Goal: Check status: Check status

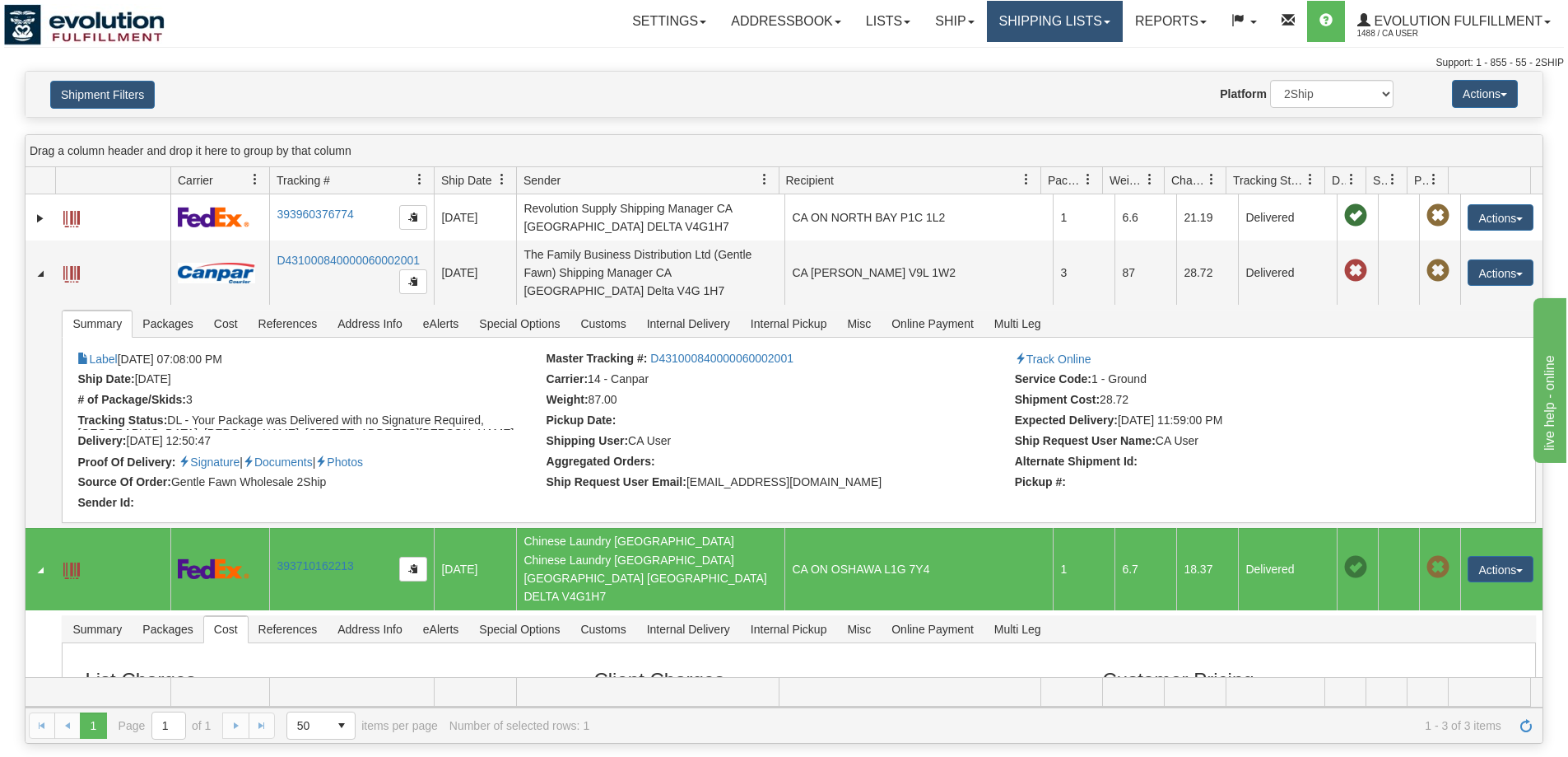
click at [1063, 15] on link "Shipping lists" at bounding box center [1055, 22] width 136 height 42
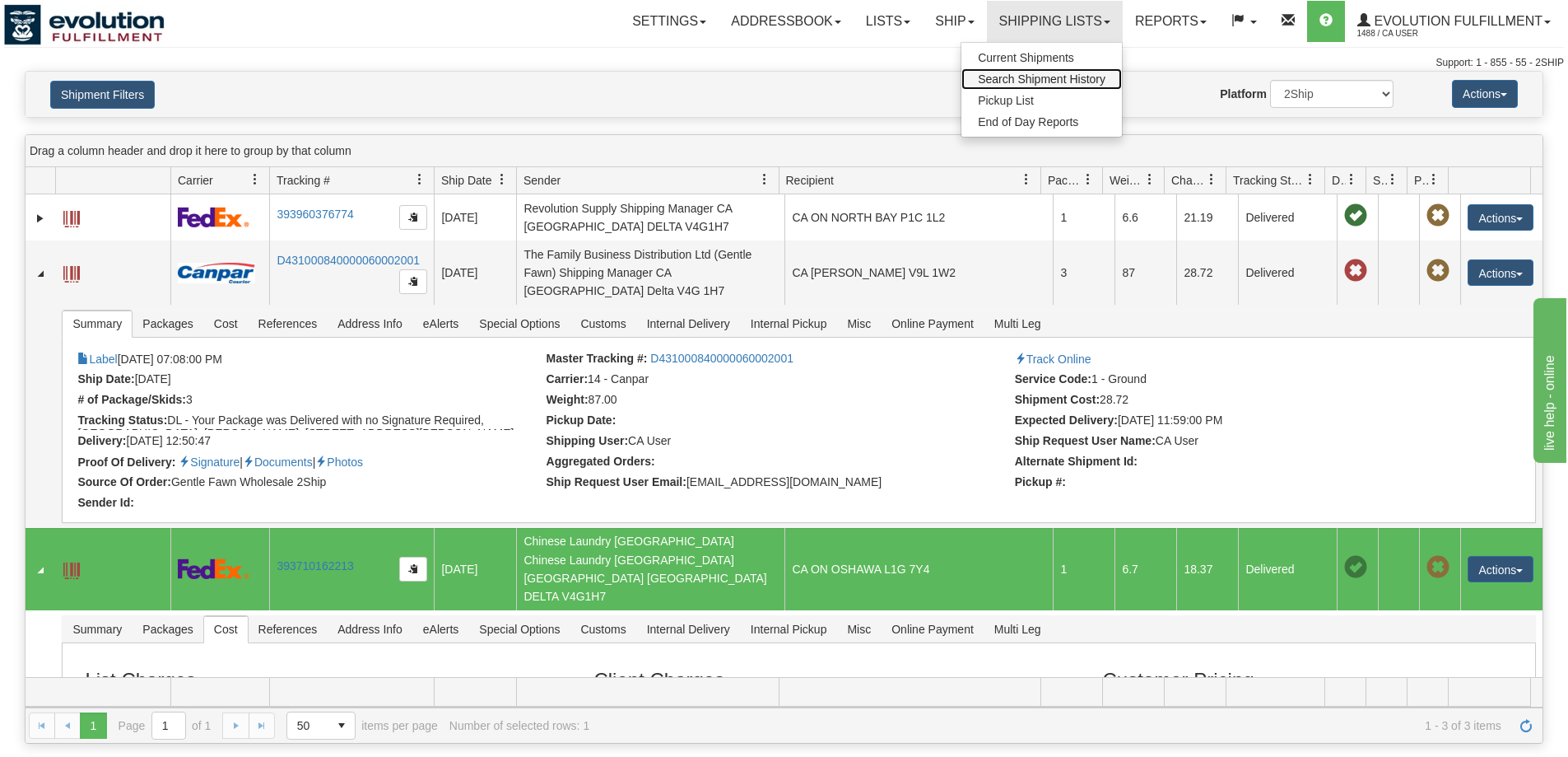
click at [1052, 80] on span "Search Shipment History" at bounding box center [1042, 79] width 128 height 14
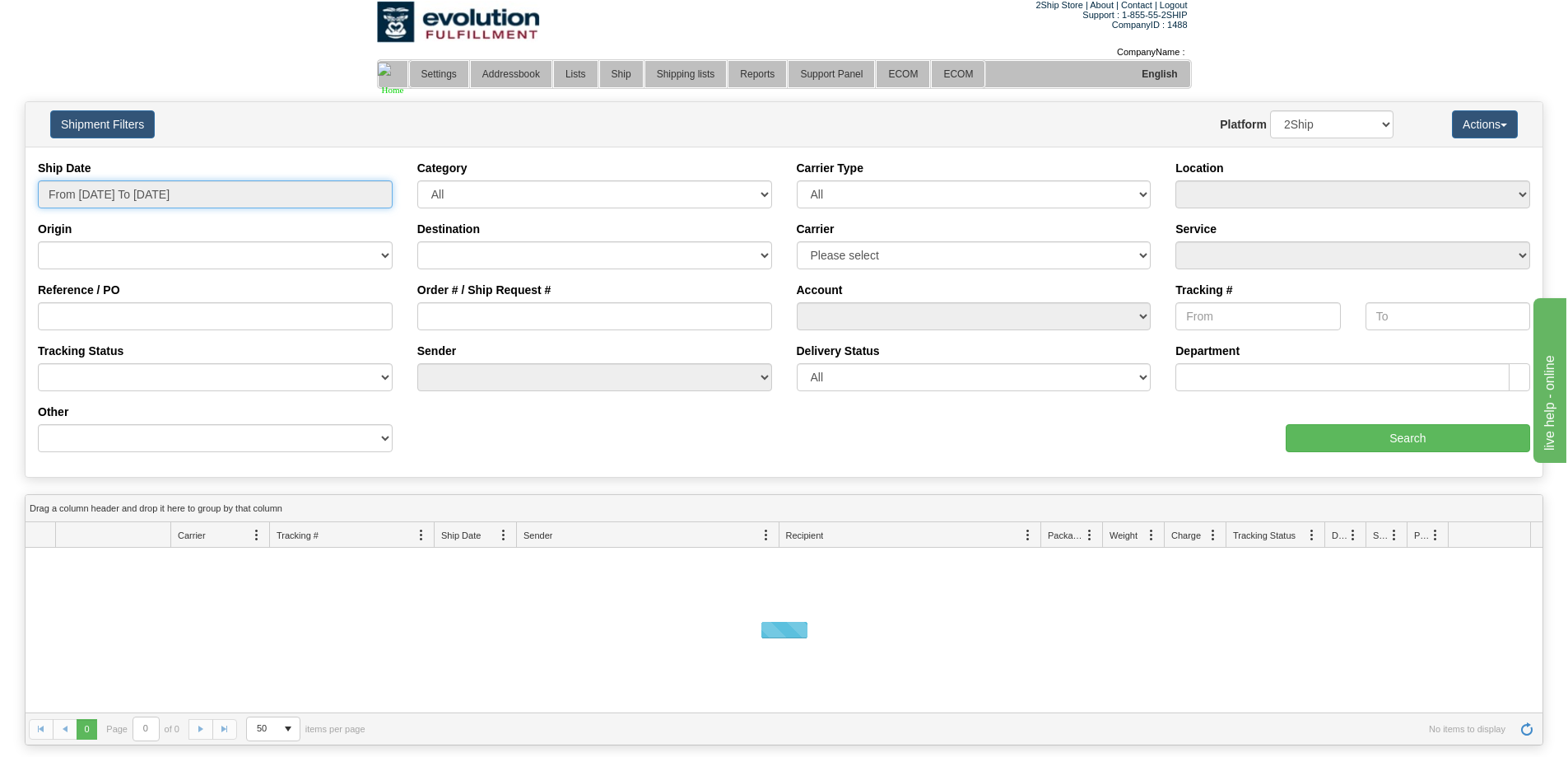
click at [145, 191] on input "From [DATE] To [DATE]" at bounding box center [215, 194] width 354 height 28
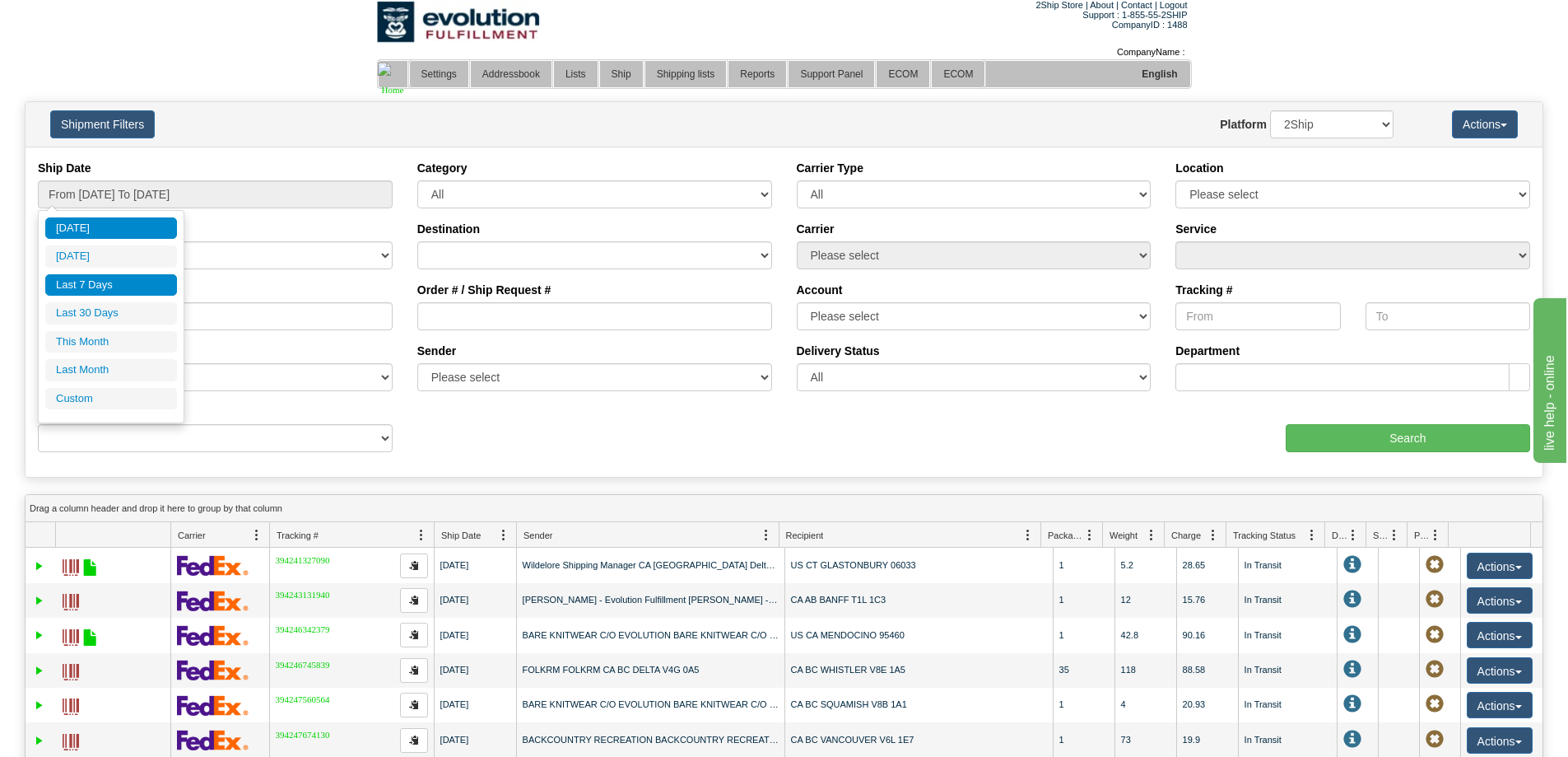
click at [123, 283] on li "Last 7 Days" at bounding box center [111, 285] width 132 height 23
type input "From 10/09/2025 To 10/15/2025"
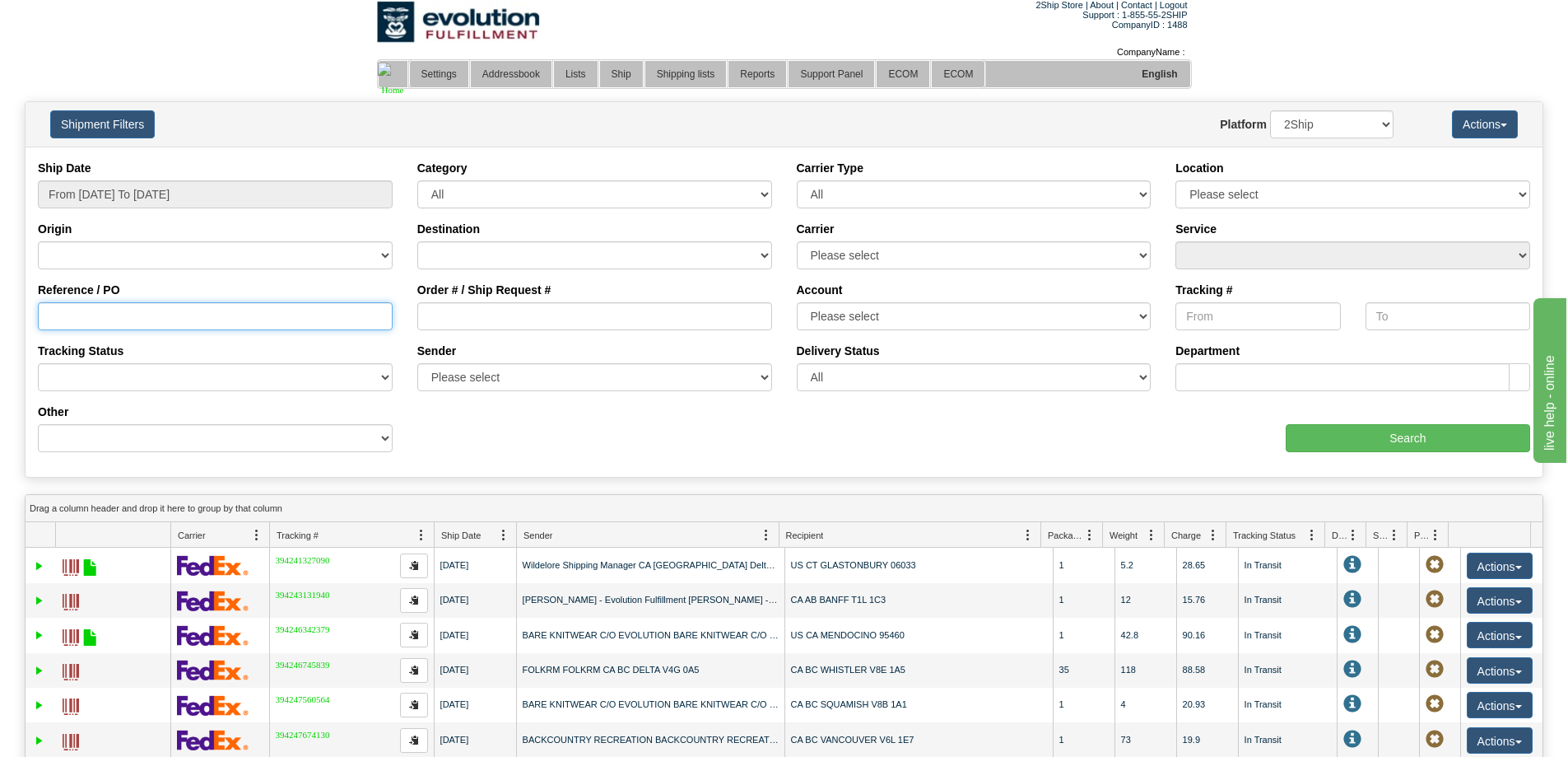
click at [169, 314] on input "Reference / PO" at bounding box center [215, 316] width 354 height 28
type input "10018"
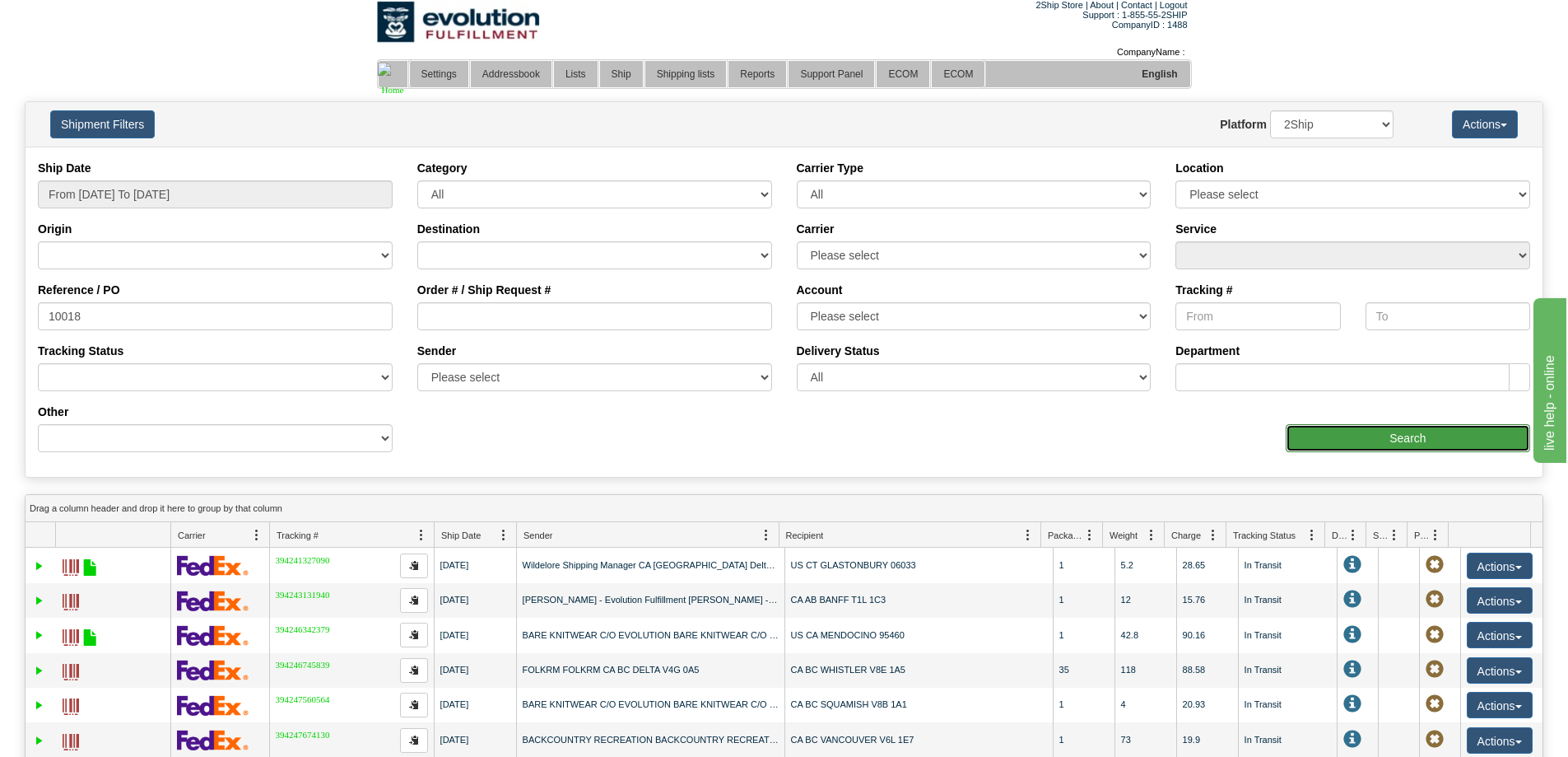
click at [1345, 446] on input "Search" at bounding box center [1408, 438] width 244 height 28
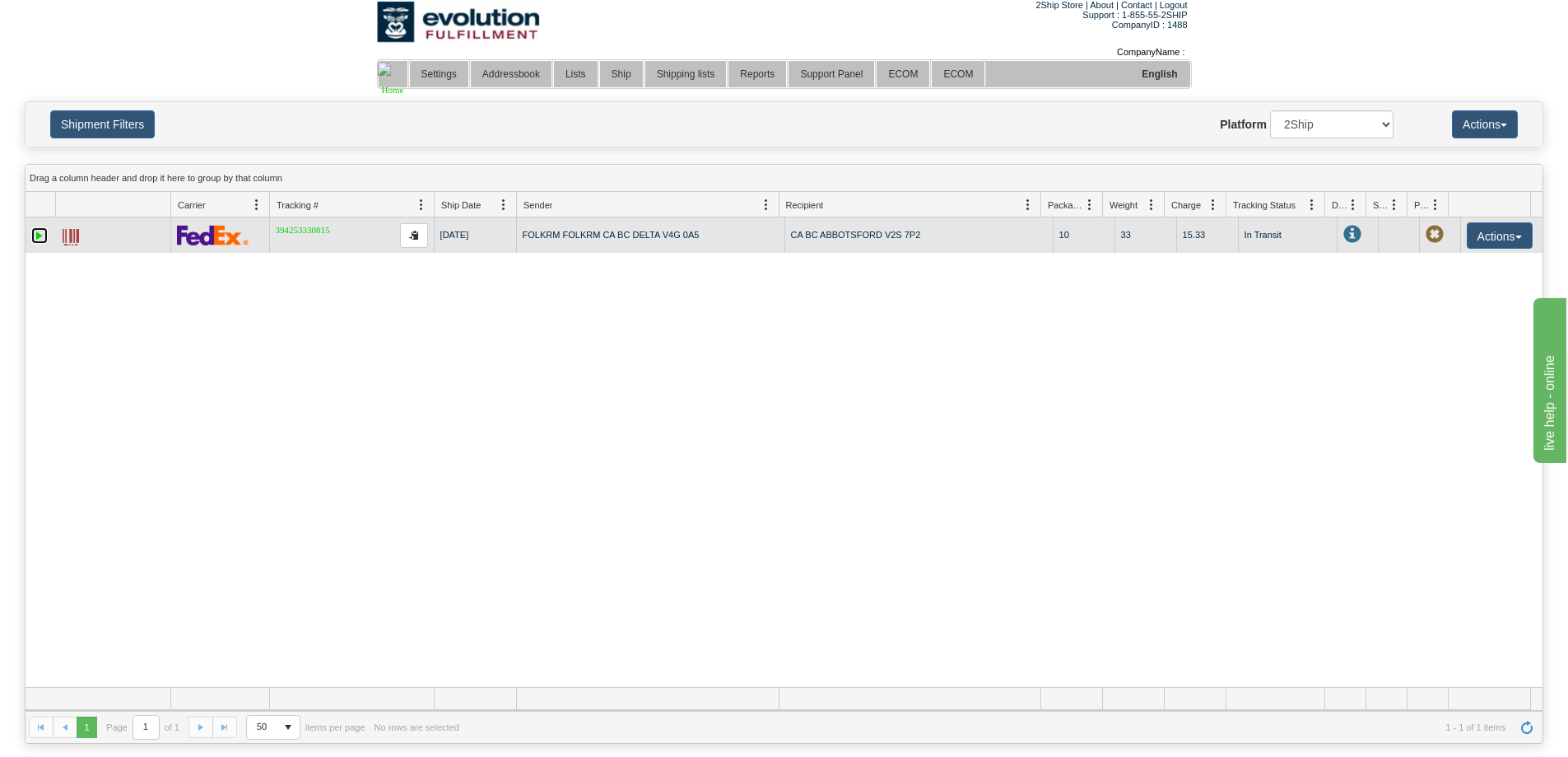
click at [35, 234] on link "Expand" at bounding box center [40, 235] width 16 height 16
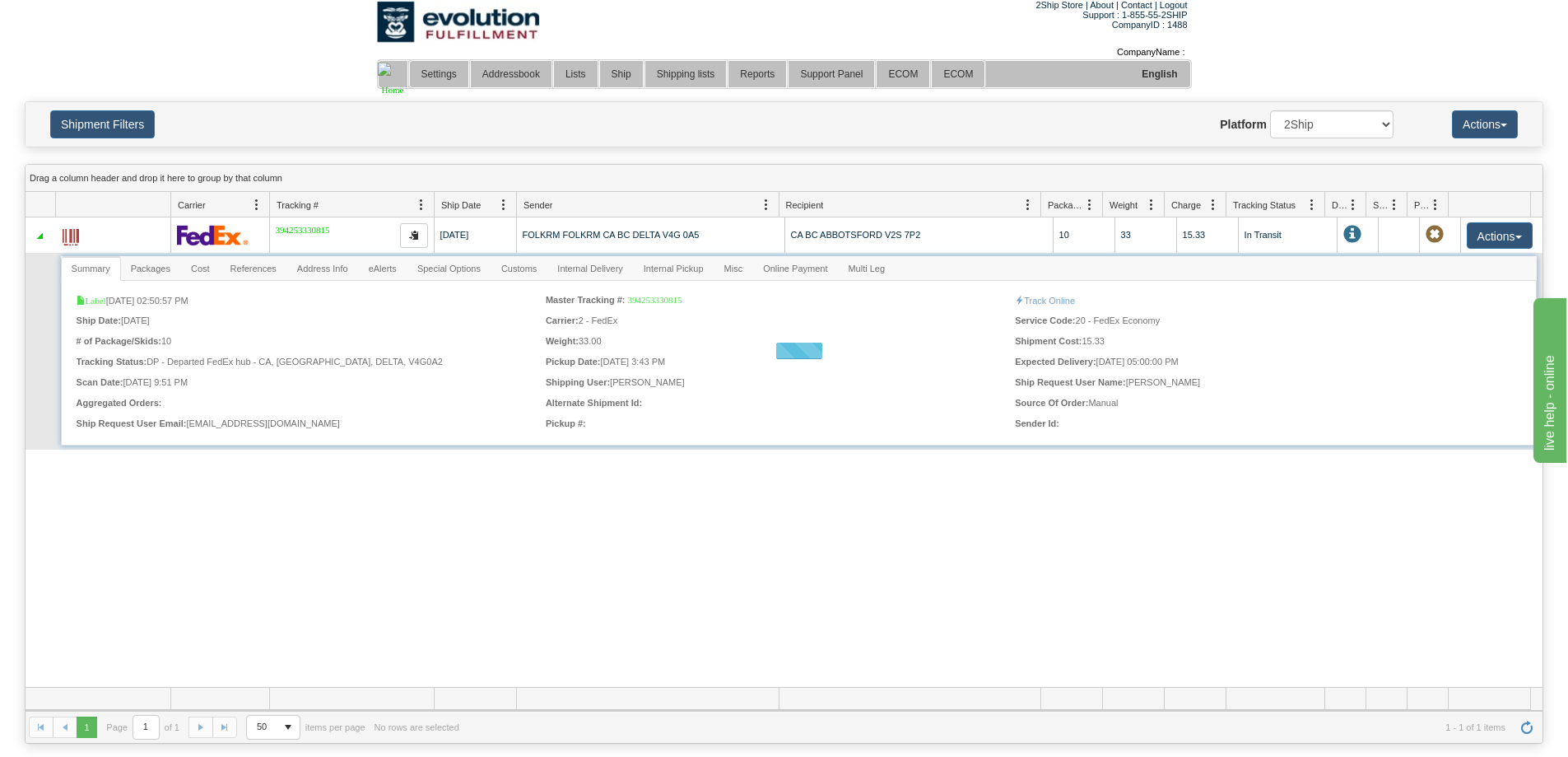
click at [195, 267] on div "Loading... Summary Packages Cost References Address Info eAlerts Special Option…" at bounding box center [798, 350] width 1477 height 189
click at [149, 270] on span "Packages" at bounding box center [151, 268] width 60 height 23
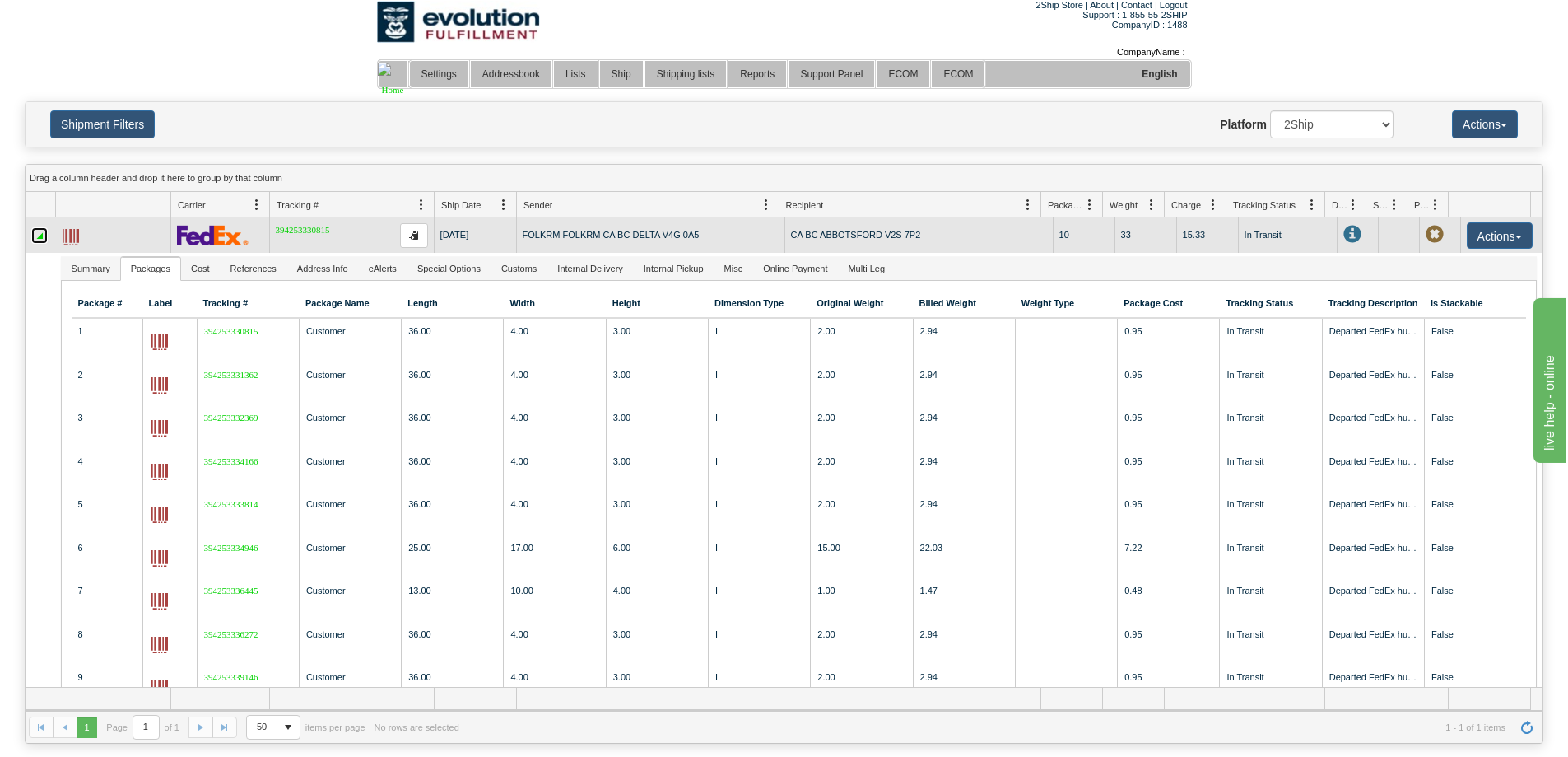
click at [44, 236] on link "Collapse" at bounding box center [40, 235] width 16 height 16
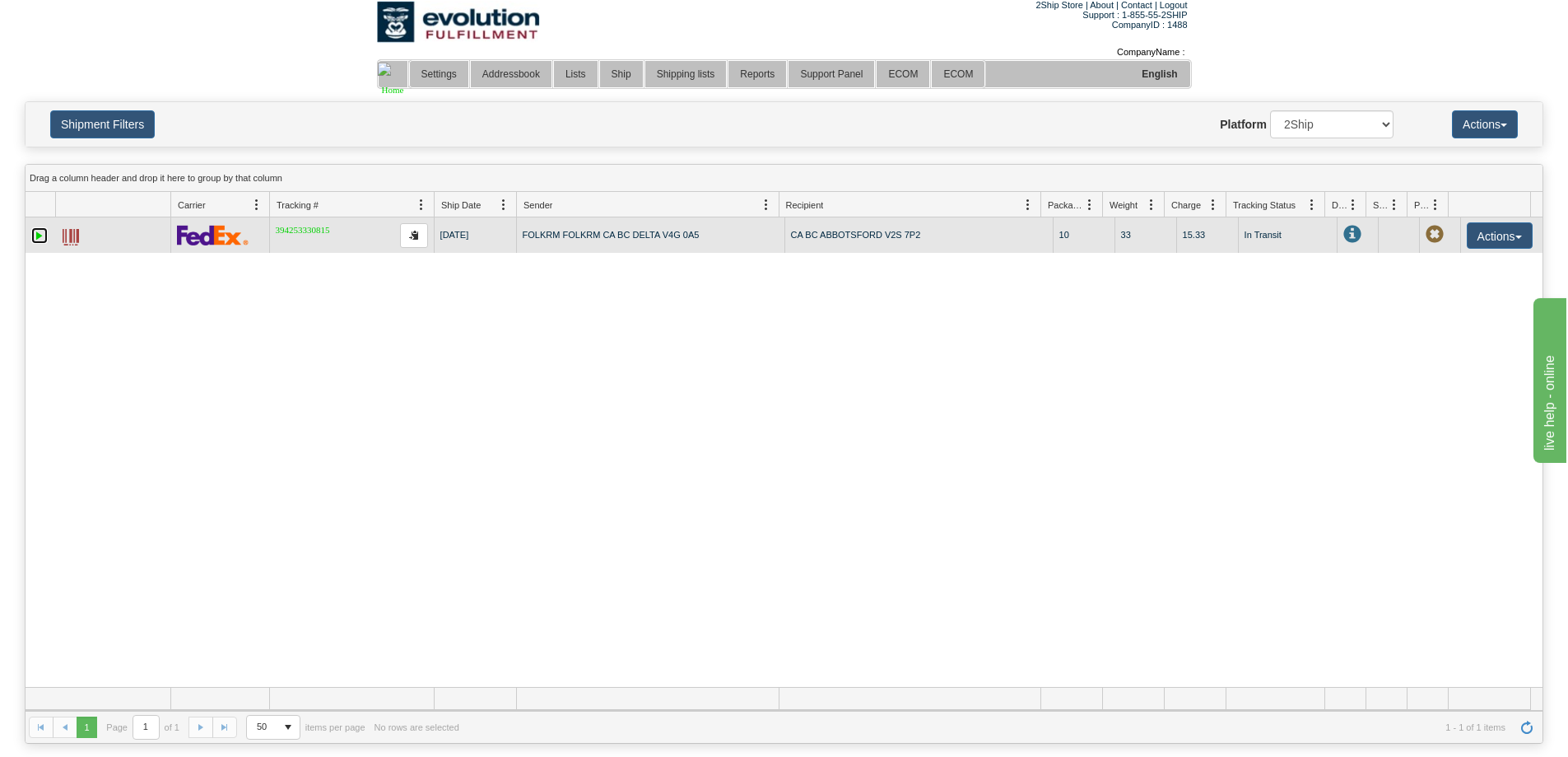
click at [43, 232] on link "Expand" at bounding box center [40, 235] width 16 height 16
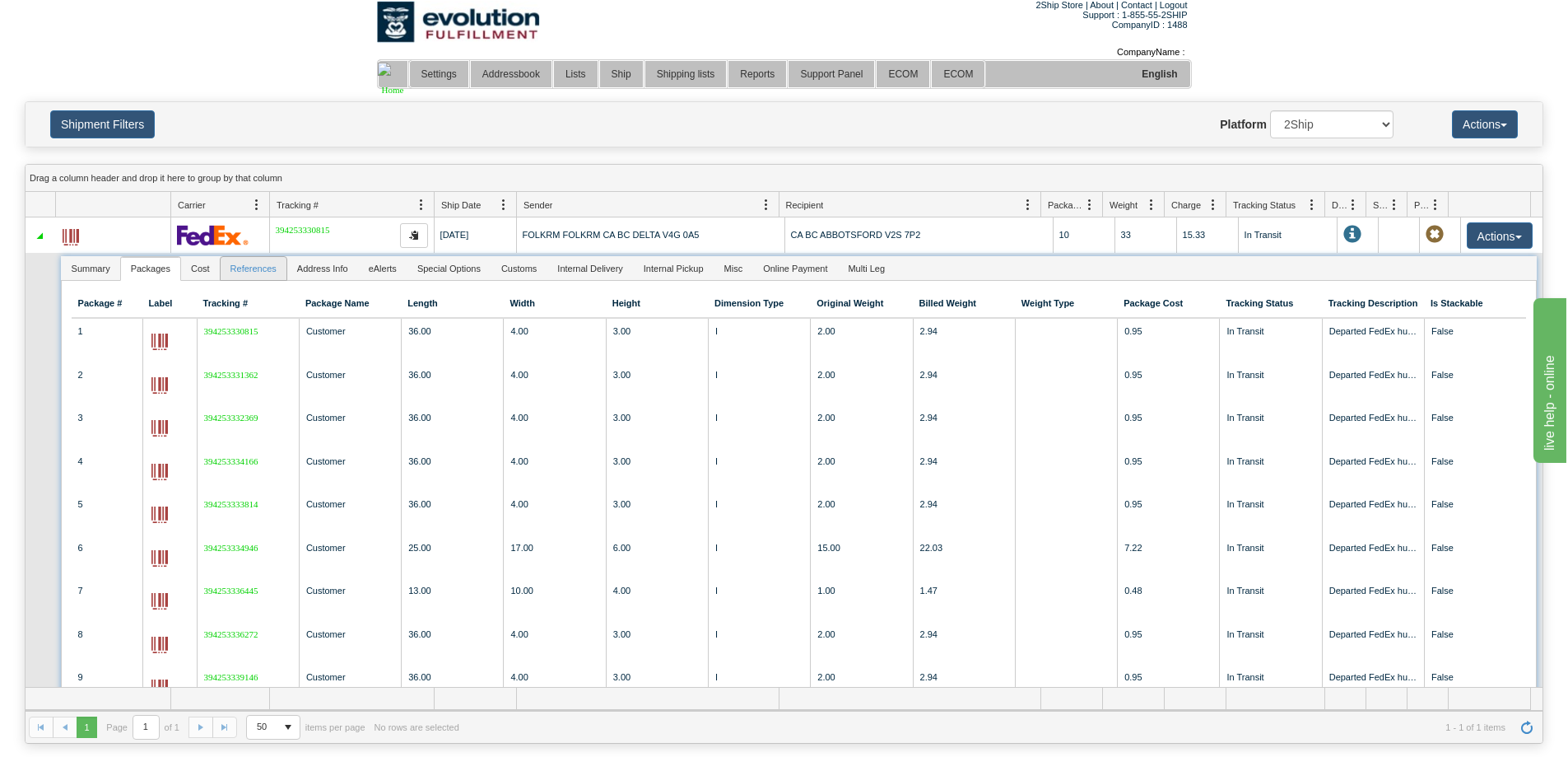
click at [269, 271] on span "References" at bounding box center [253, 268] width 66 height 23
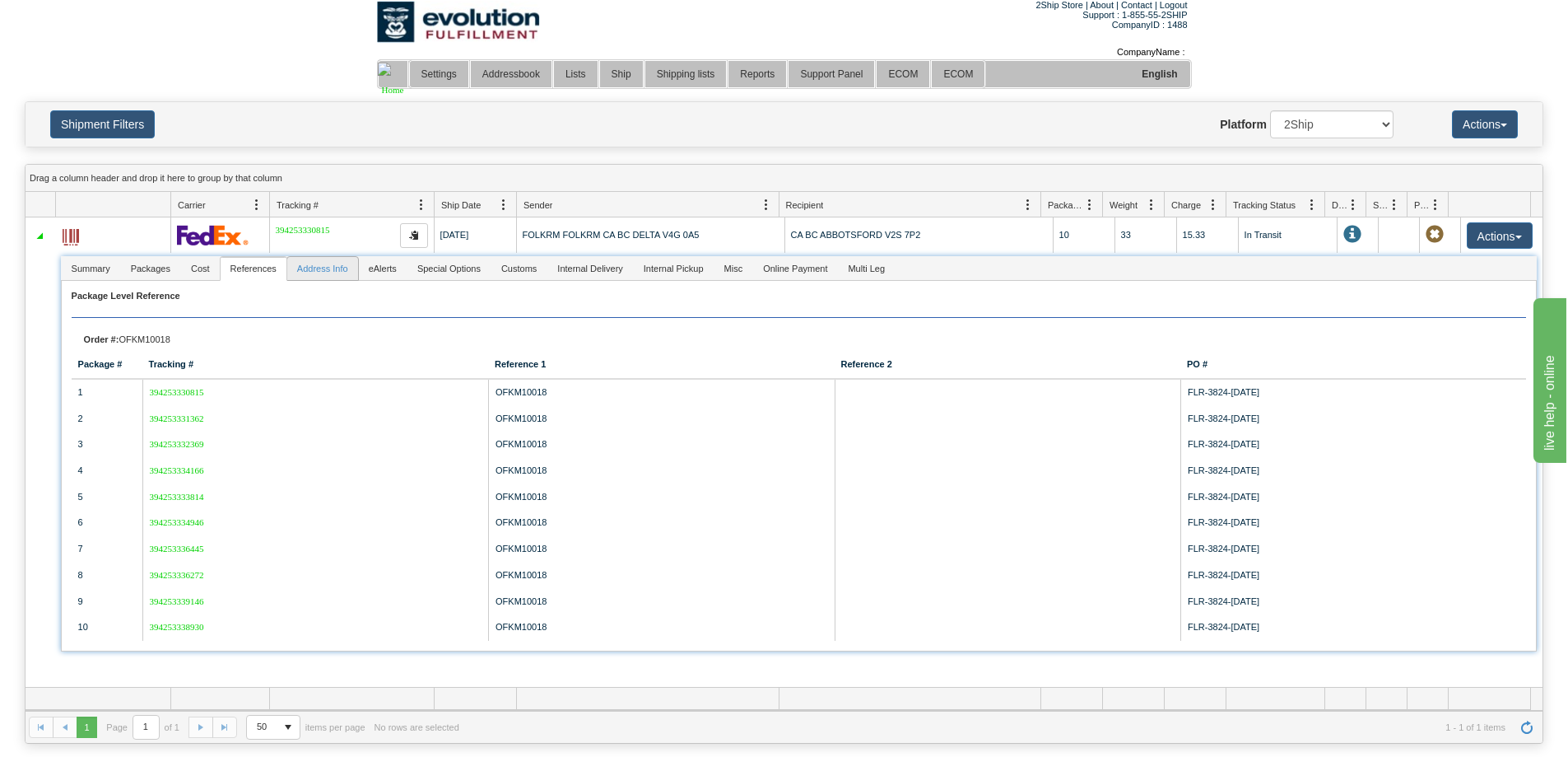
click at [326, 271] on span "Address Info" at bounding box center [323, 268] width 71 height 23
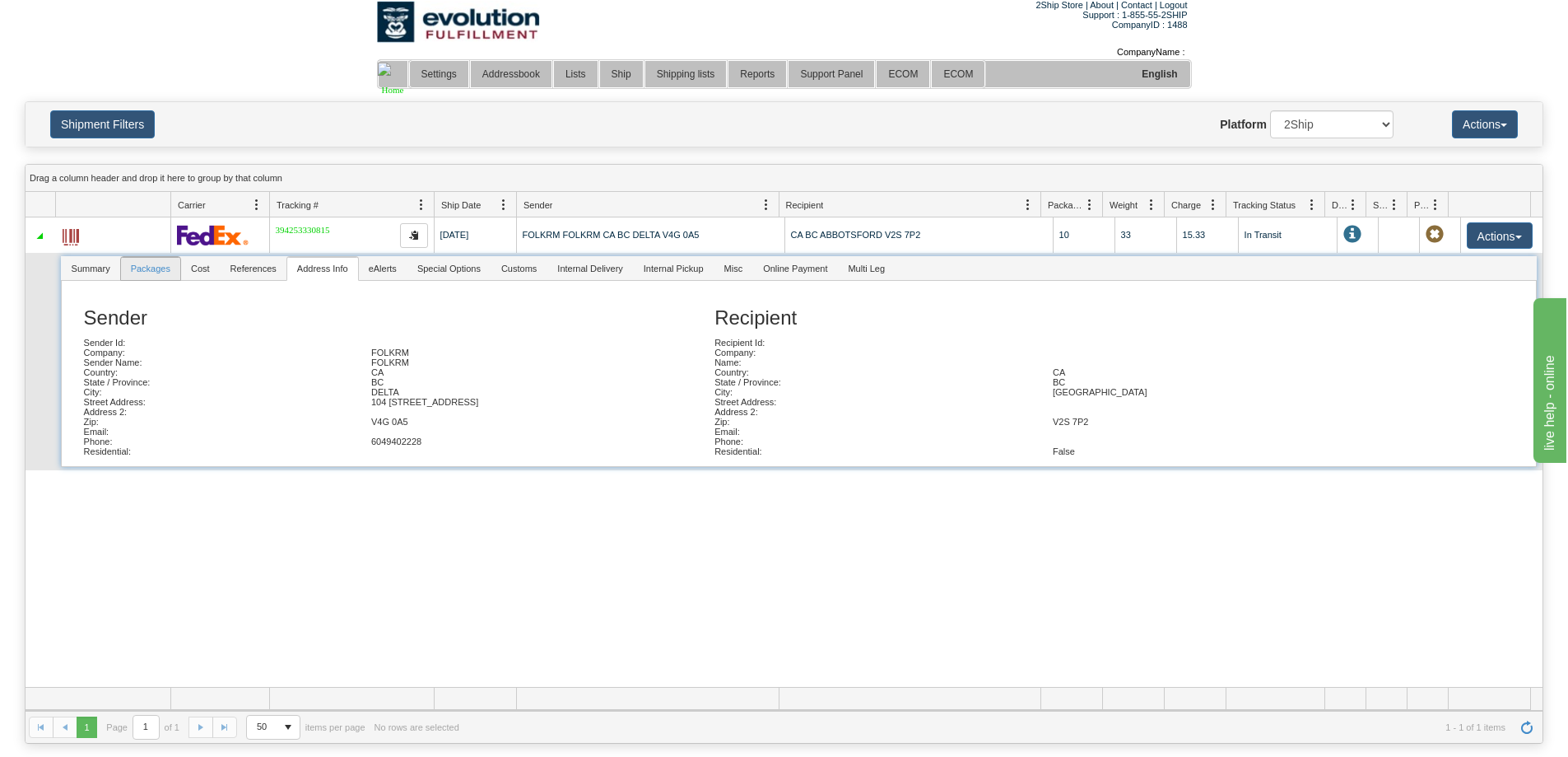
click at [164, 270] on span "Packages" at bounding box center [151, 268] width 60 height 23
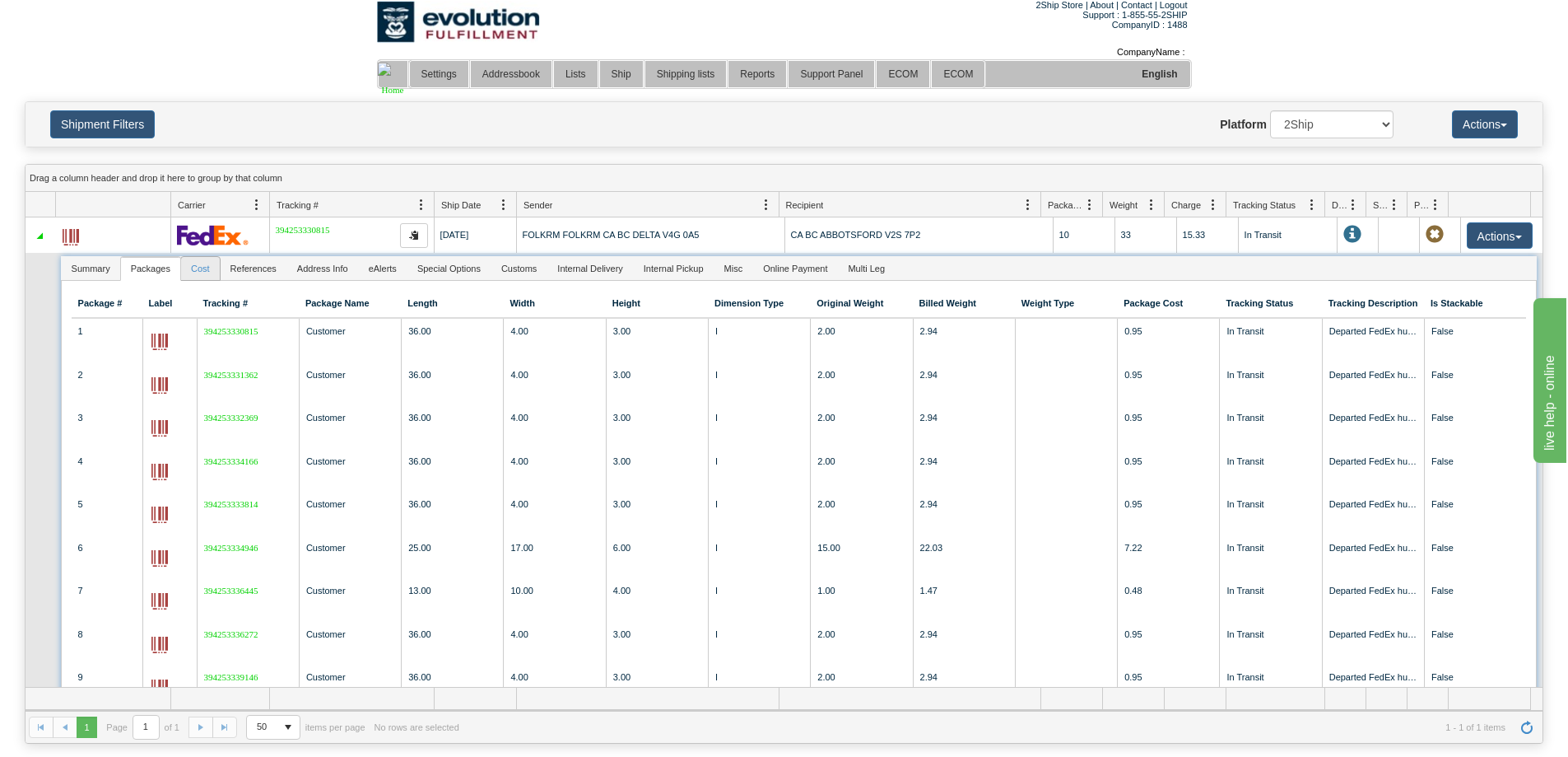
click at [197, 268] on span "Cost" at bounding box center [200, 268] width 39 height 23
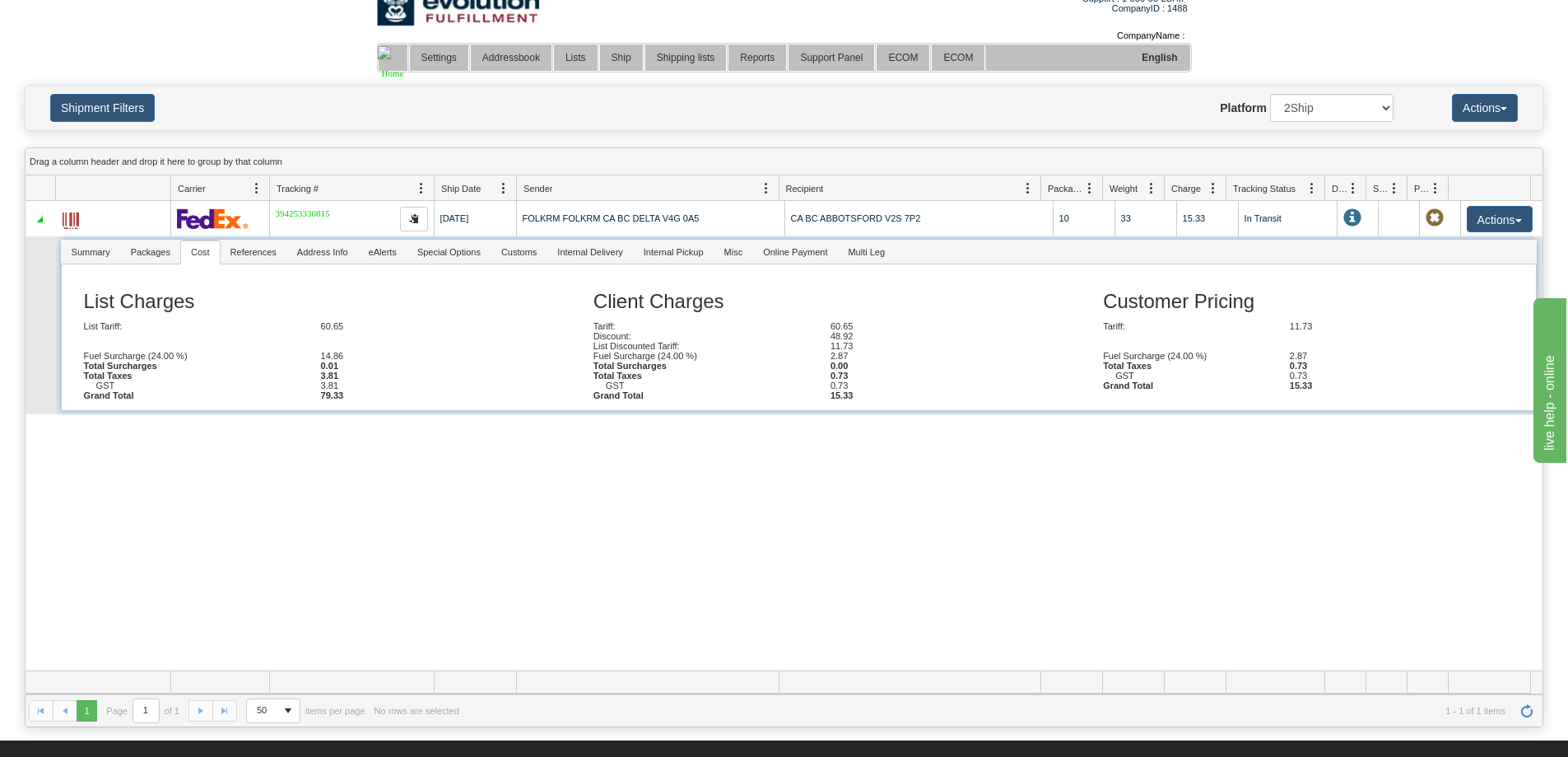
scroll to position [21, 0]
